Goal: Task Accomplishment & Management: Use online tool/utility

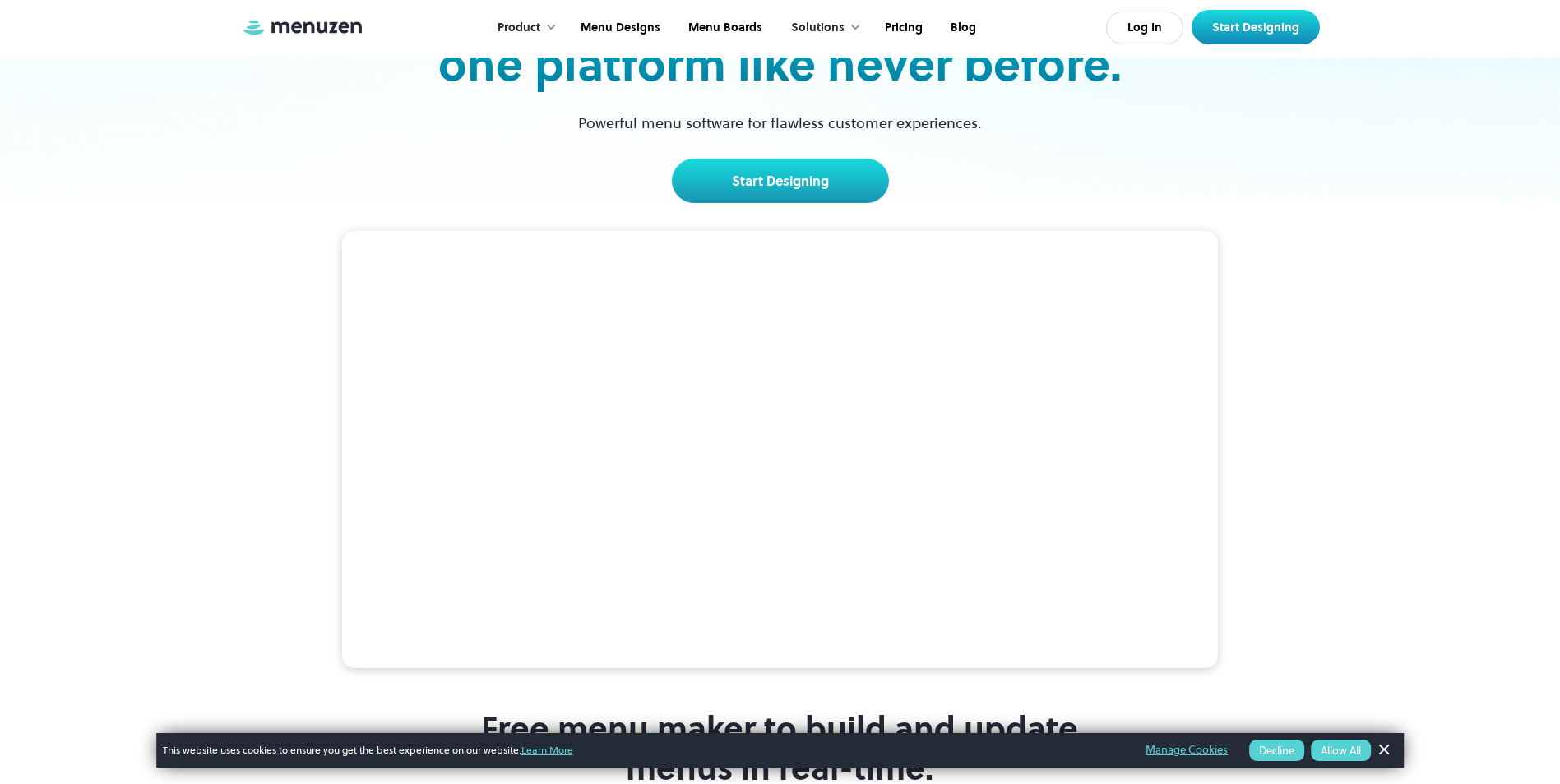
scroll to position [329, 0]
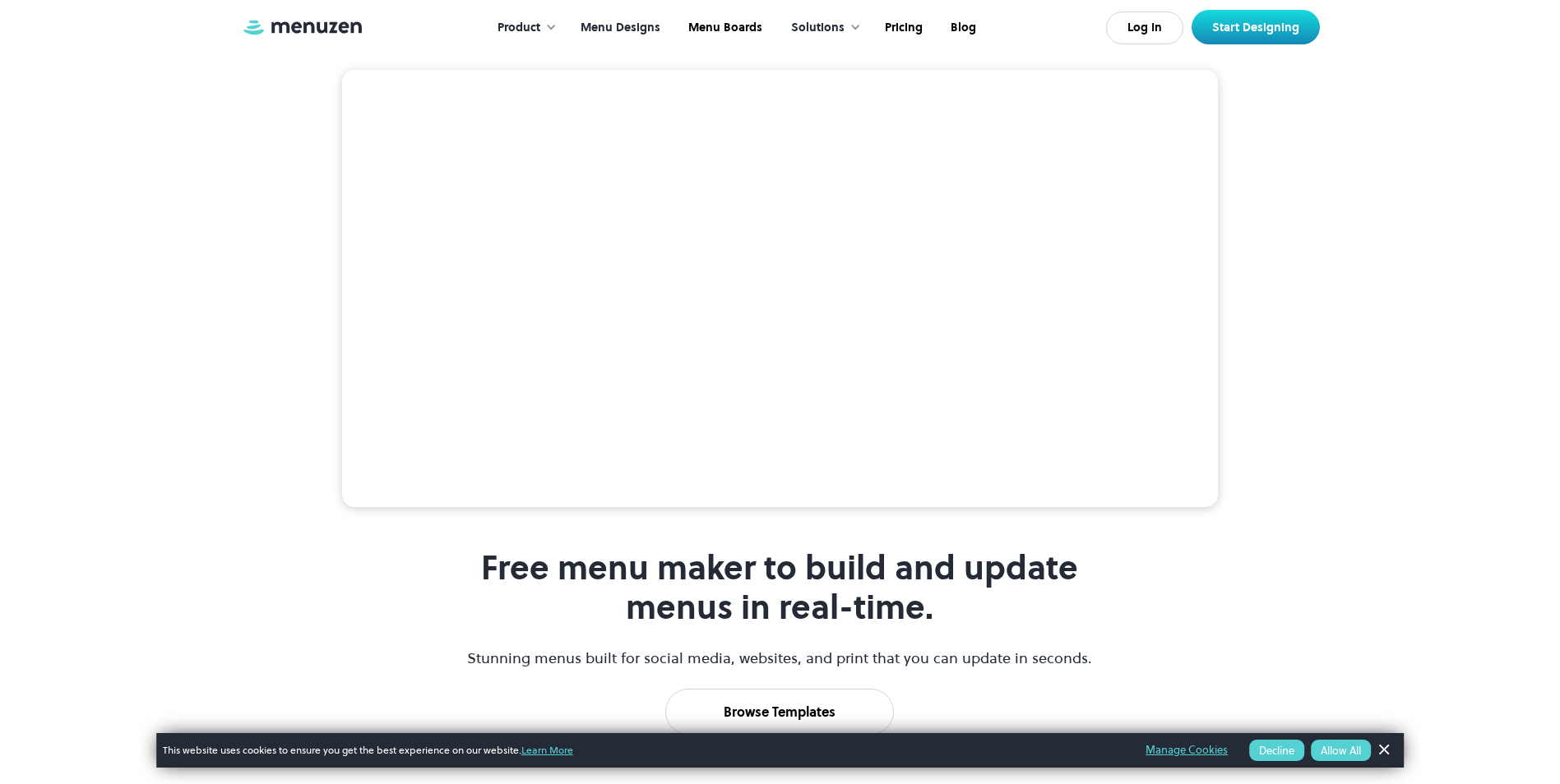
click at [618, 23] on link "Menu Designs" at bounding box center [618, 28] width 108 height 51
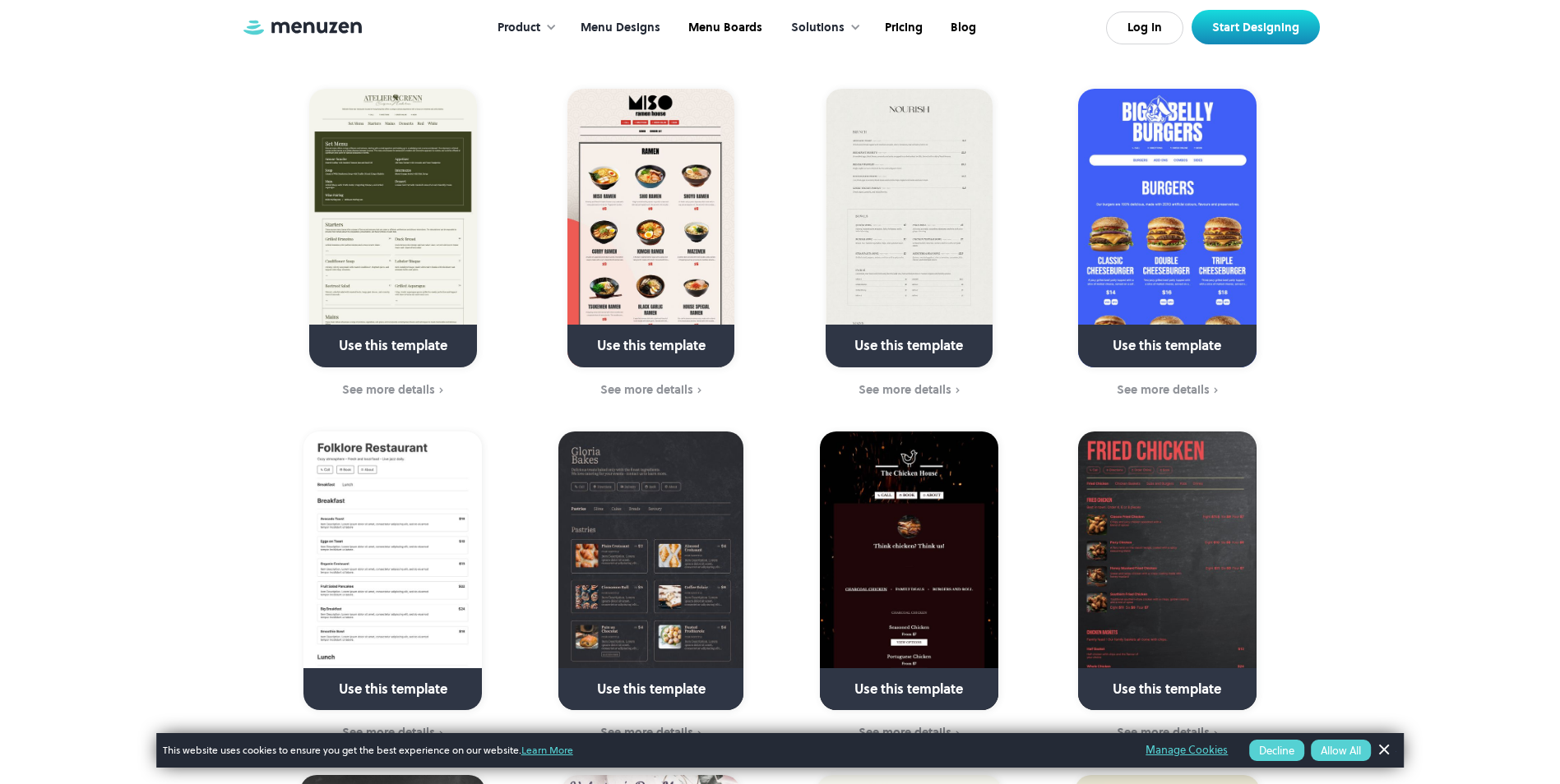
scroll to position [1151, 0]
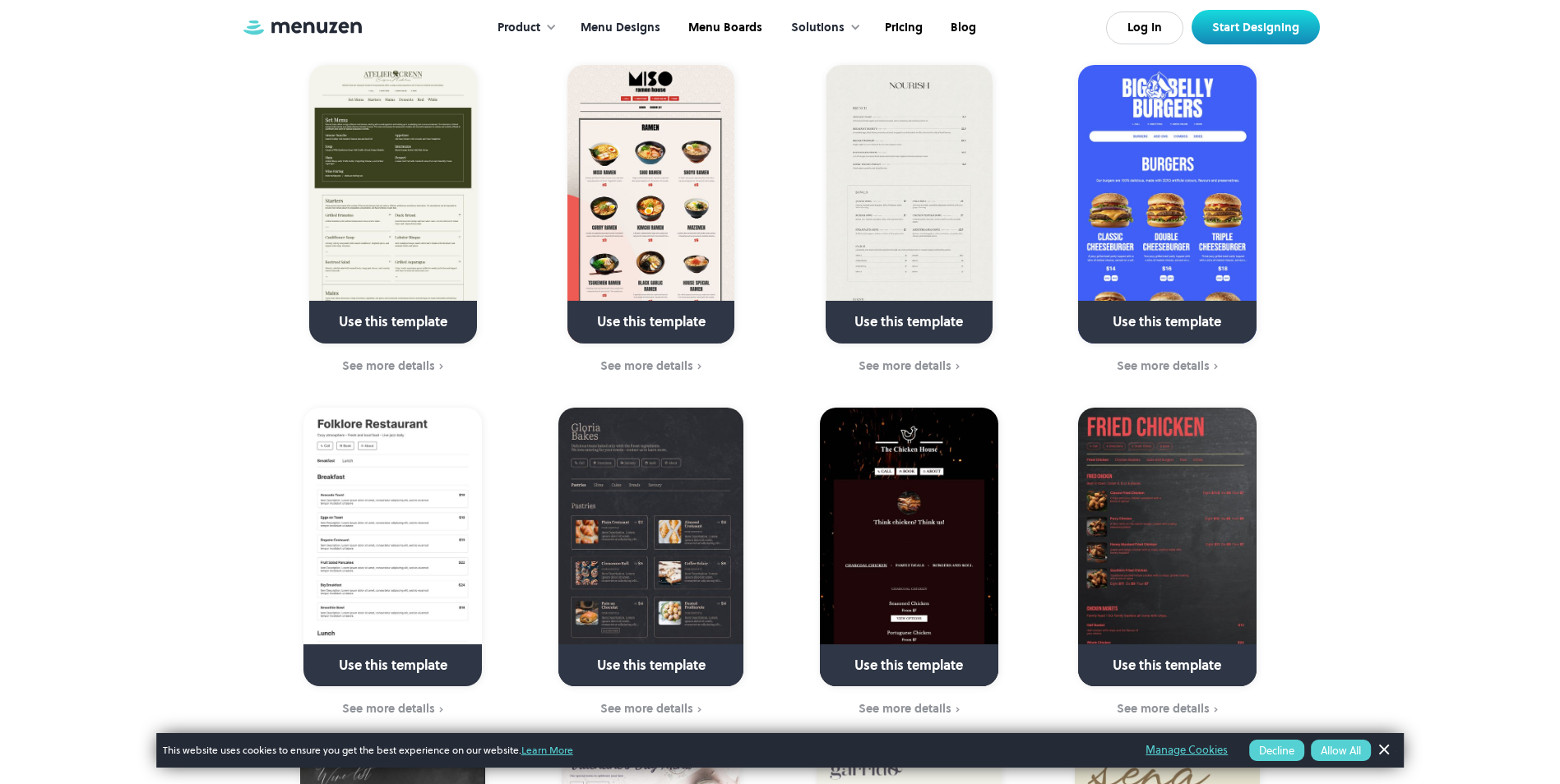
click at [941, 267] on img at bounding box center [909, 204] width 167 height 279
click at [889, 229] on img at bounding box center [909, 204] width 167 height 279
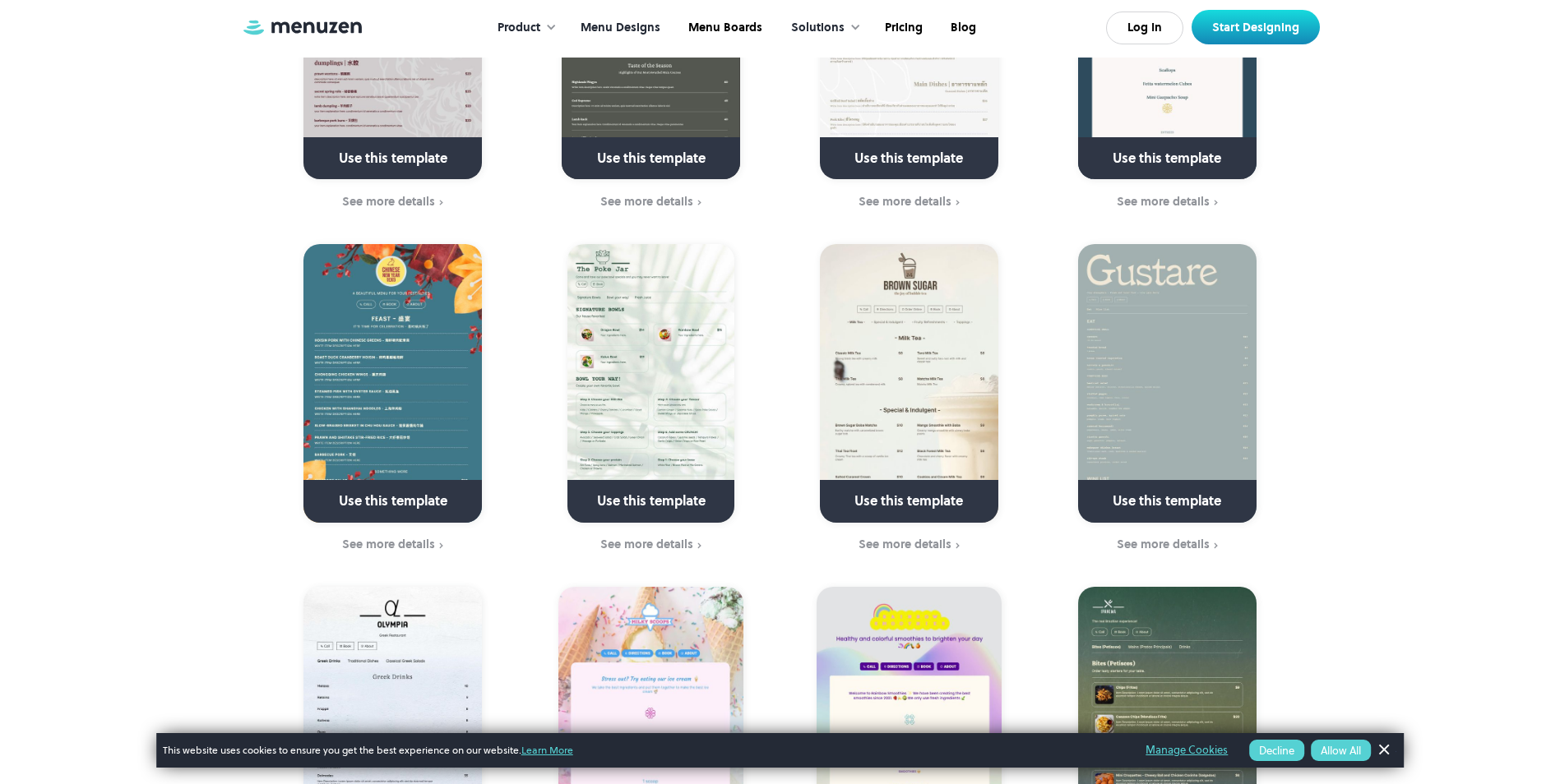
scroll to position [3370, 0]
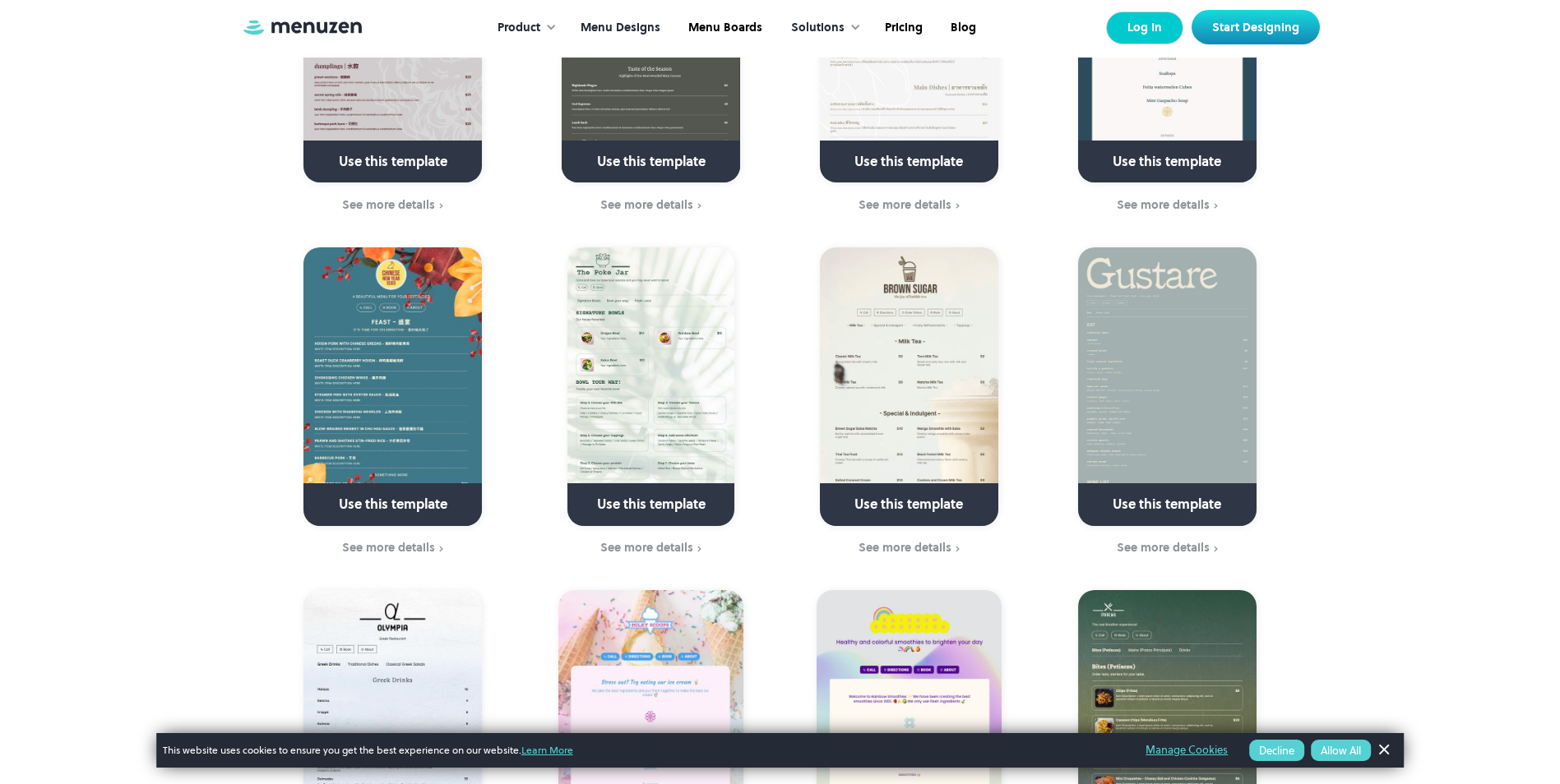
click at [1133, 19] on link "Log In" at bounding box center [1145, 28] width 77 height 33
